Goal: Information Seeking & Learning: Learn about a topic

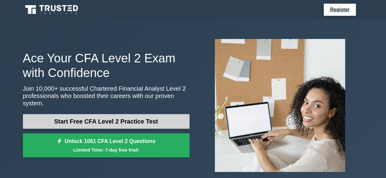
click at [138, 115] on link "Start Free CFA Level 2 Practice Test" at bounding box center [106, 121] width 167 height 15
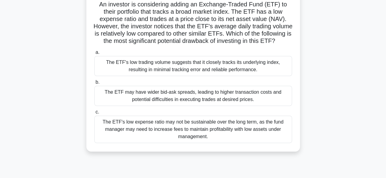
scroll to position [57, 0]
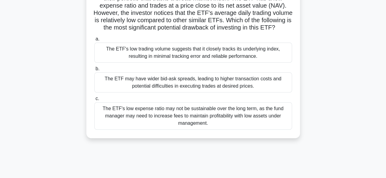
click at [153, 63] on div "The ETF's low trading volume suggests that it closely tracks its underlying ind…" at bounding box center [193, 53] width 198 height 20
click at [94, 41] on input "a. The ETF's low trading volume suggests that it closely tracks its underlying …" at bounding box center [94, 39] width 0 height 4
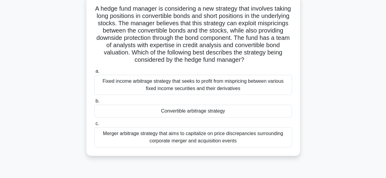
scroll to position [49, 0]
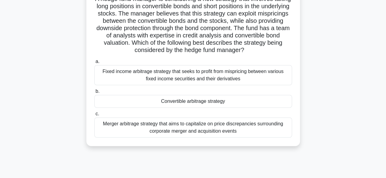
click at [108, 126] on div "Merger arbitrage strategy that aims to capitalize on price discrepancies surrou…" at bounding box center [193, 128] width 198 height 20
click at [94, 116] on input "c. Merger arbitrage strategy that aims to capitalize on price discrepancies sur…" at bounding box center [94, 114] width 0 height 4
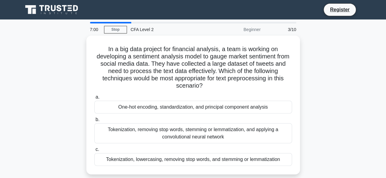
scroll to position [0, 0]
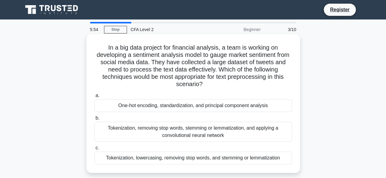
click at [144, 131] on div "Tokenization, removing stop words, stemming or lemmatization, and applying a co…" at bounding box center [193, 132] width 198 height 20
click at [94, 121] on input "b. Tokenization, removing stop words, stemming or lemmatization, and applying a…" at bounding box center [94, 119] width 0 height 4
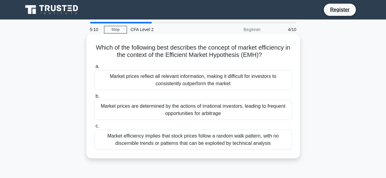
click at [207, 144] on div "Market efficiency implies that stock prices follow a random walk pattern, with …" at bounding box center [193, 140] width 198 height 20
click at [94, 128] on input "c. Market efficiency implies that stock prices follow a random walk pattern, wi…" at bounding box center [94, 126] width 0 height 4
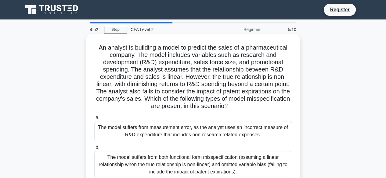
click at [184, 132] on div "The model suffers from measurement error, as the analyst uses an incorrect meas…" at bounding box center [193, 131] width 198 height 20
click at [94, 120] on input "a. The model suffers from measurement error, as the analyst uses an incorrect m…" at bounding box center [94, 118] width 0 height 4
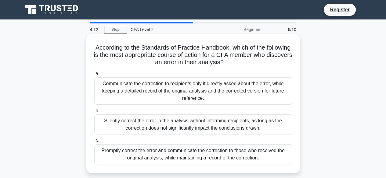
click at [176, 89] on div "Communicate the correction to recipients only if directly asked about the error…" at bounding box center [193, 90] width 198 height 27
click at [94, 76] on input "a. Communicate the correction to recipients only if directly asked about the er…" at bounding box center [94, 74] width 0 height 4
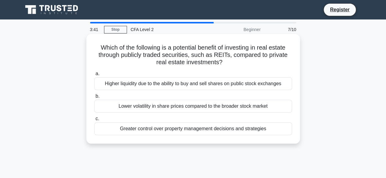
click at [172, 130] on div "Greater control over property management decisions and strategies" at bounding box center [193, 129] width 198 height 13
click at [94, 121] on input "c. Greater control over property management decisions and strategies" at bounding box center [94, 119] width 0 height 4
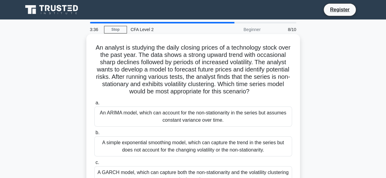
click at [181, 146] on div "A simple exponential smoothing model, which can capture the trend in the series…" at bounding box center [193, 147] width 198 height 20
click at [94, 135] on input "b. A simple exponential smoothing model, which can capture the trend in the ser…" at bounding box center [94, 133] width 0 height 4
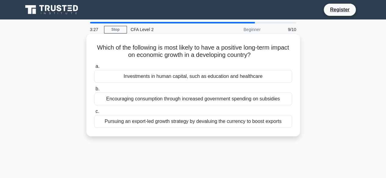
click at [178, 101] on div "Encouraging consumption through increased government spending on subsidies" at bounding box center [193, 99] width 198 height 13
click at [94, 91] on input "b. Encouraging consumption through increased government spending on subsidies" at bounding box center [94, 89] width 0 height 4
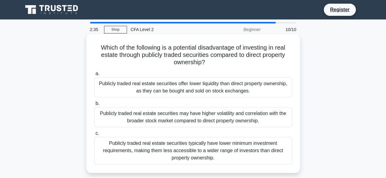
click at [189, 119] on div "Publicly traded real estate securities may have higher volatility and correlati…" at bounding box center [193, 117] width 198 height 20
click at [94, 106] on input "b. Publicly traded real estate securities may have higher volatility and correl…" at bounding box center [94, 104] width 0 height 4
